Goal: Book appointment/travel/reservation

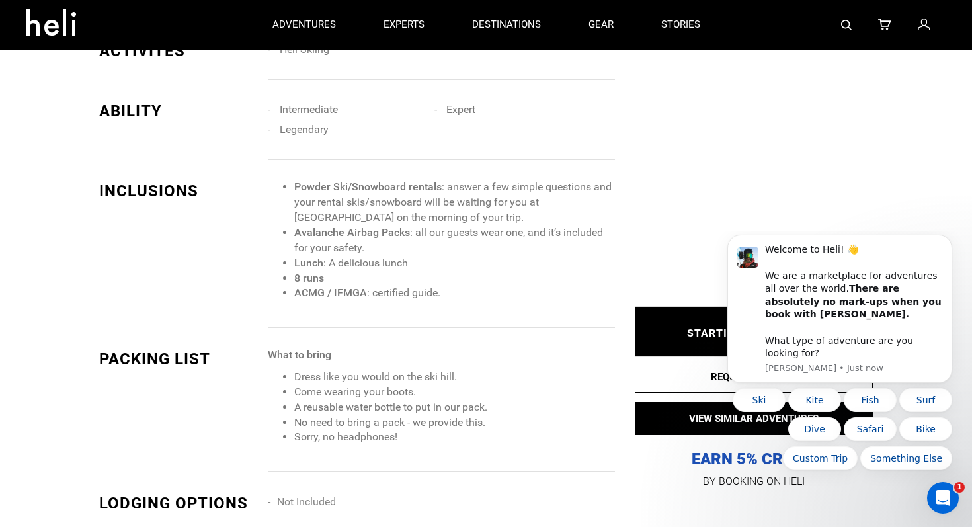
scroll to position [951, 0]
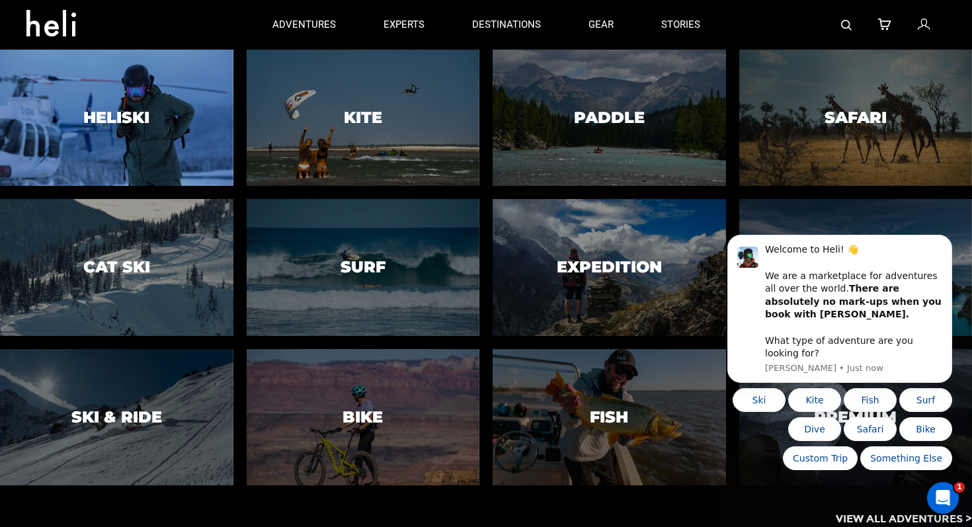
click at [123, 123] on h3 "Heliski" at bounding box center [116, 117] width 66 height 17
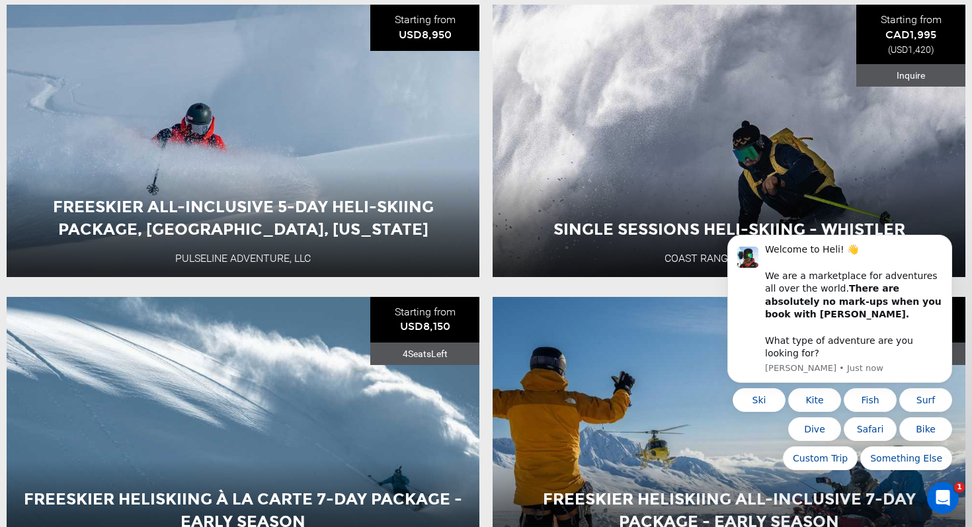
scroll to position [858, 0]
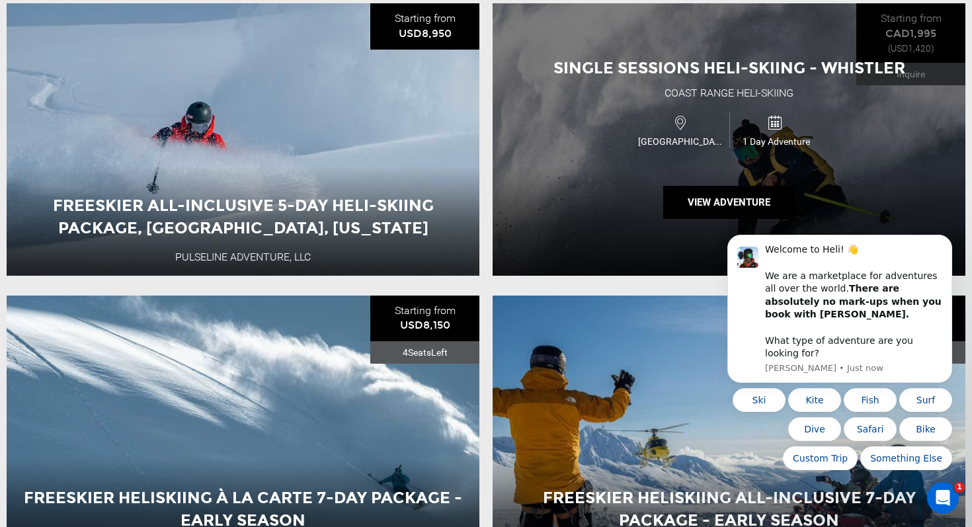
click at [650, 231] on div "Single Sessions Heli-Skiing - Whistler Coast Range Heli-Skiing [GEOGRAPHIC_DATA…" at bounding box center [729, 139] width 473 height 273
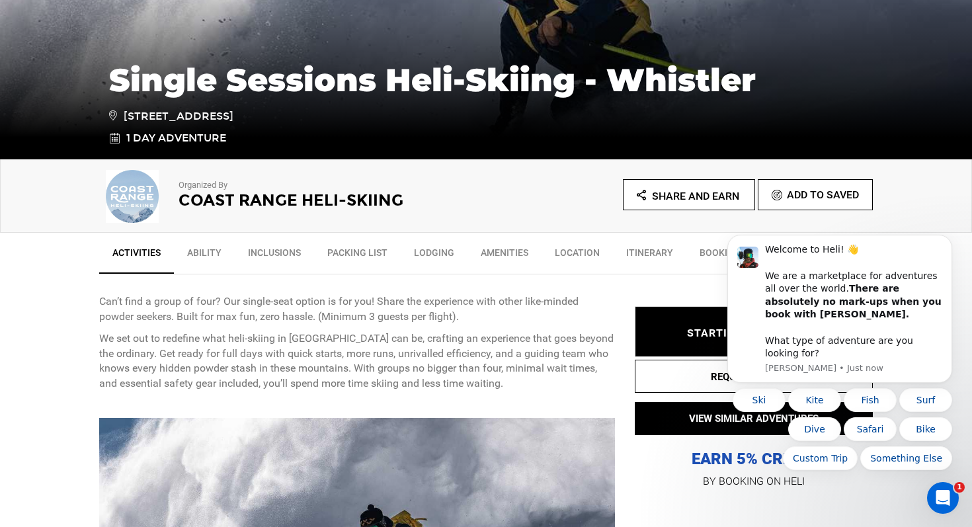
scroll to position [294, 0]
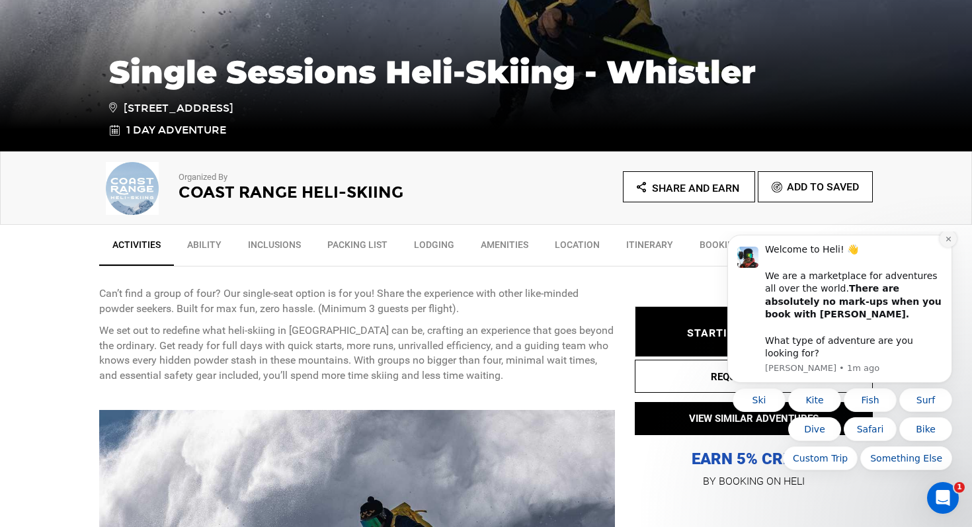
click at [947, 243] on icon "Dismiss notification" at bounding box center [948, 238] width 7 height 7
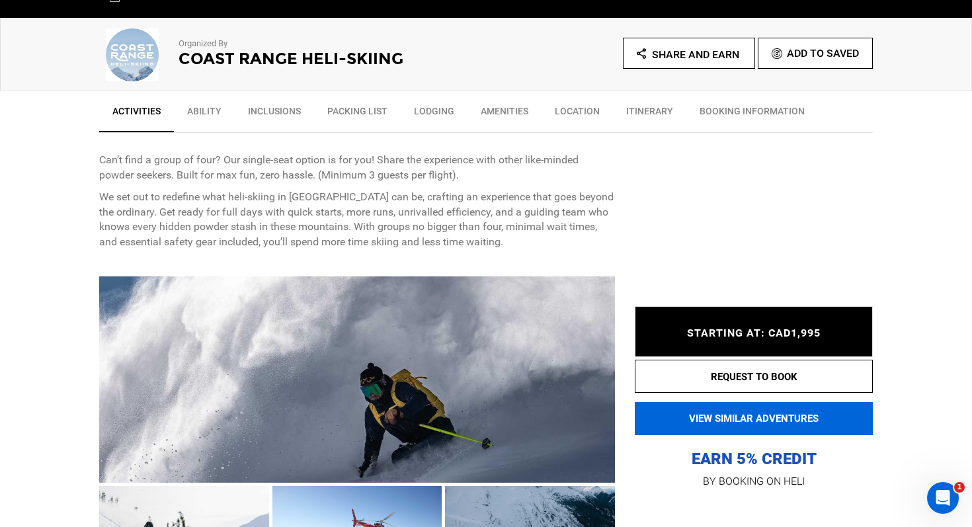
scroll to position [460, 0]
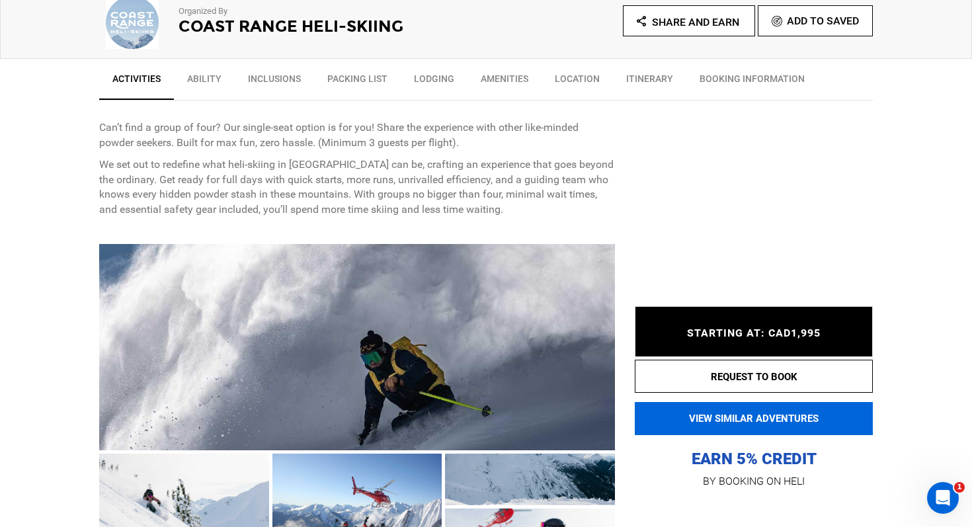
click at [778, 411] on button "VIEW SIMILAR ADVENTURES" at bounding box center [754, 418] width 238 height 33
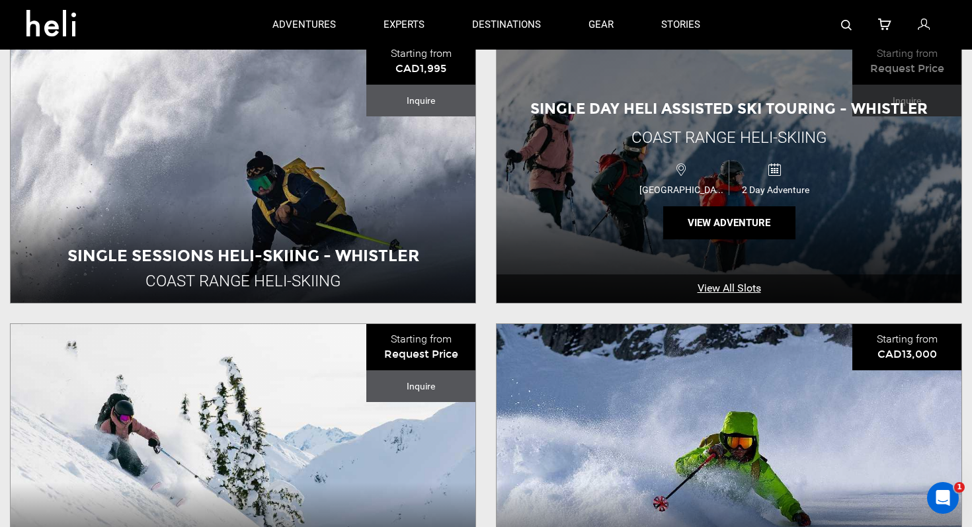
scroll to position [387, 0]
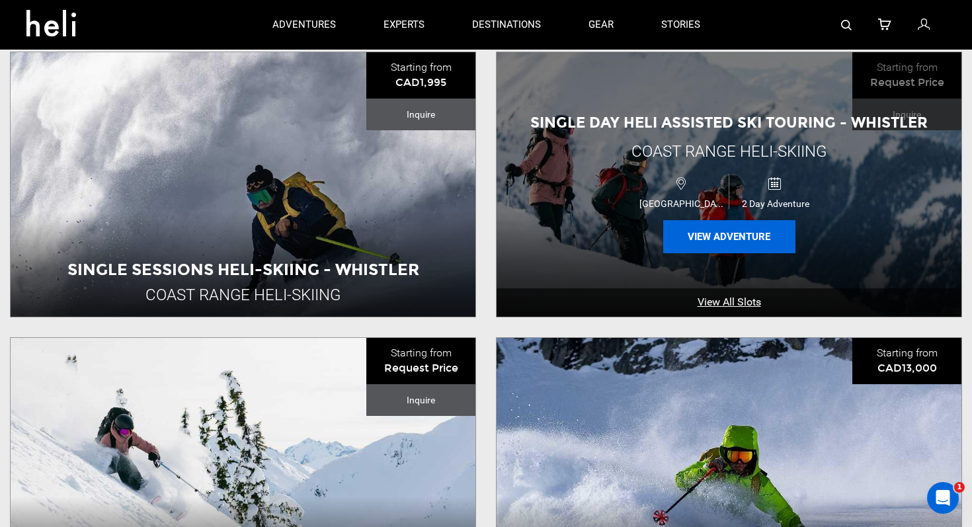
click at [751, 235] on button "View Adventure" at bounding box center [729, 236] width 132 height 33
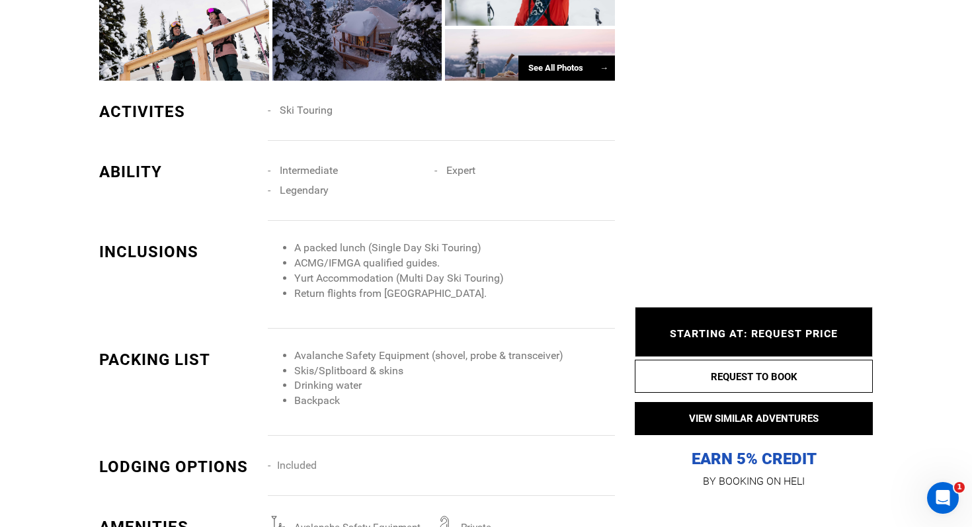
scroll to position [1069, 0]
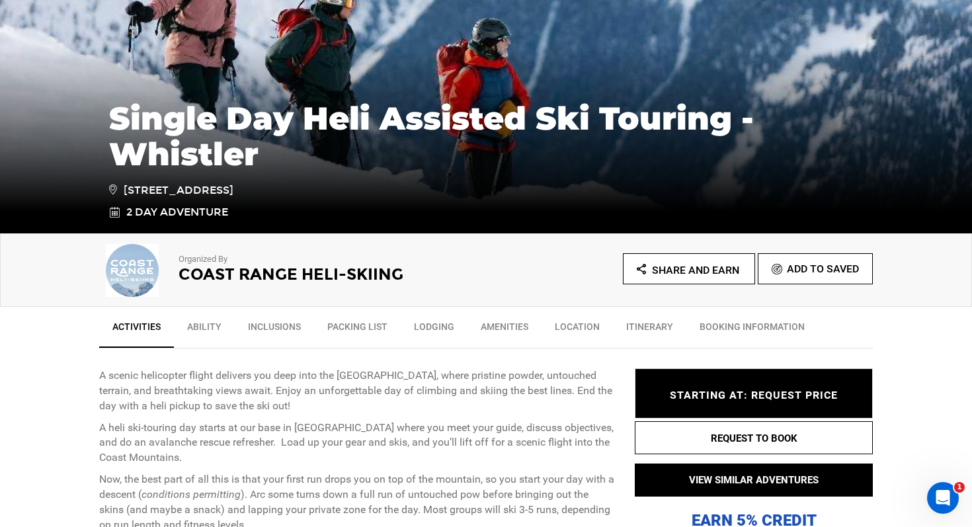
scroll to position [368, 0]
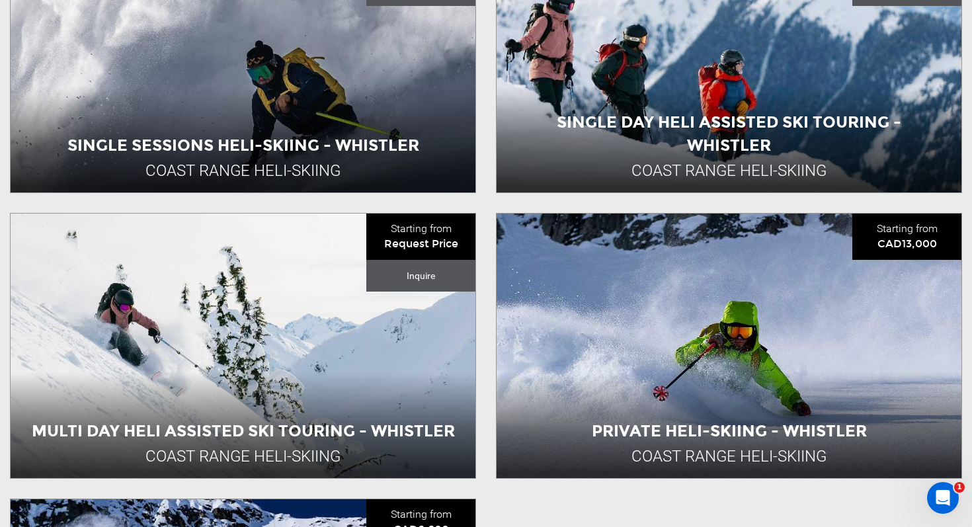
scroll to position [519, 0]
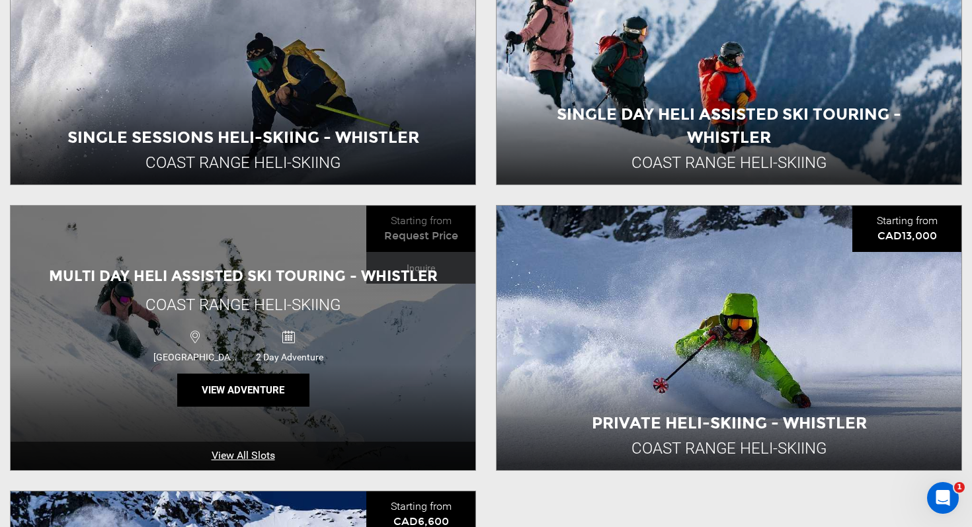
click at [400, 452] on link "View All Slots" at bounding box center [243, 456] width 465 height 28
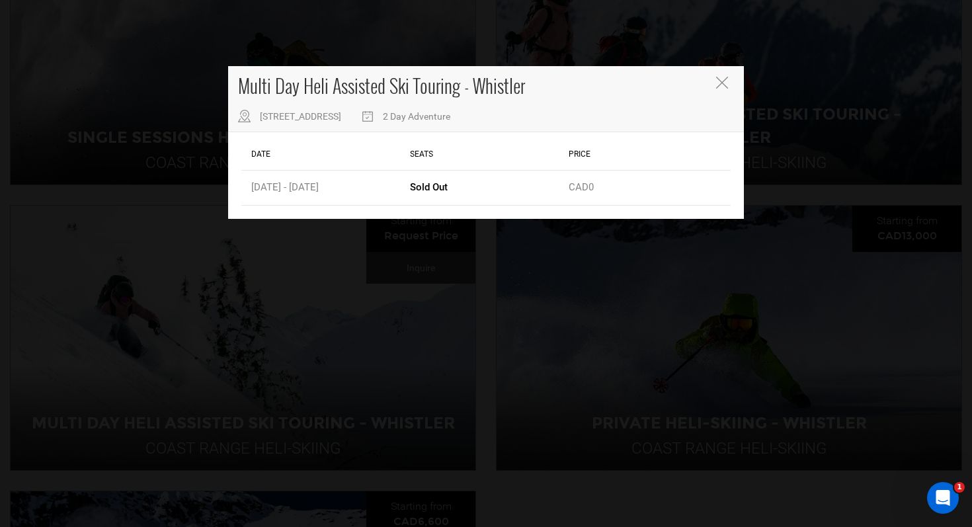
click at [722, 81] on icon "Close" at bounding box center [722, 83] width 12 height 12
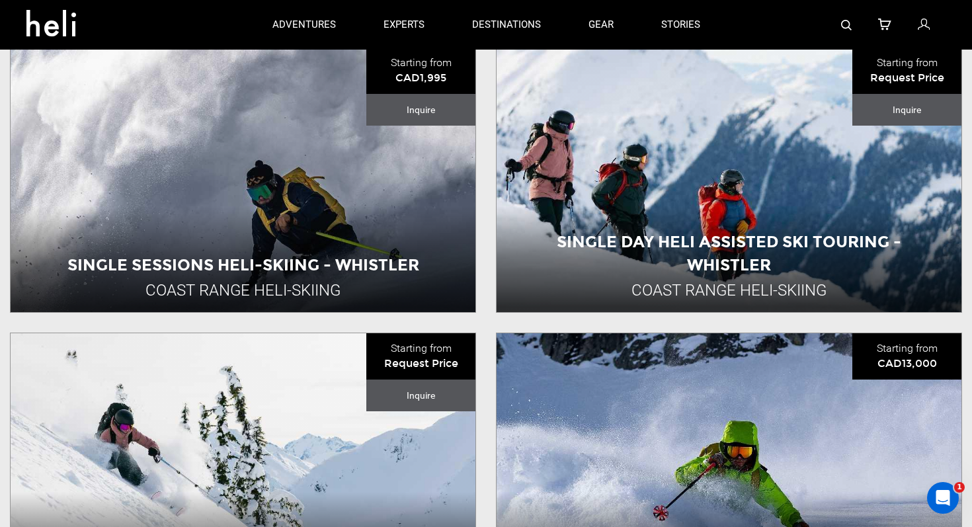
scroll to position [0, 0]
